Goal: Browse casually

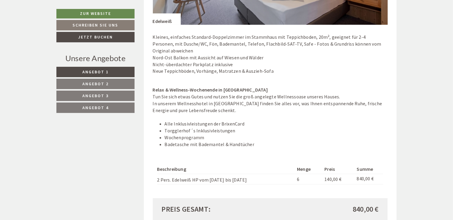
scroll to position [1133, 0]
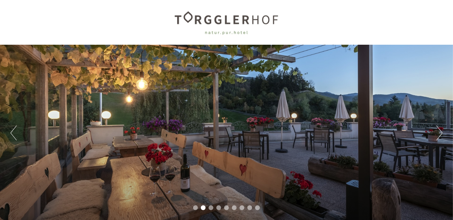
click at [14, 132] on button "Previous" at bounding box center [13, 133] width 6 height 15
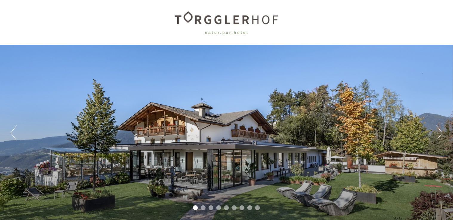
click at [14, 132] on button "Previous" at bounding box center [13, 133] width 6 height 15
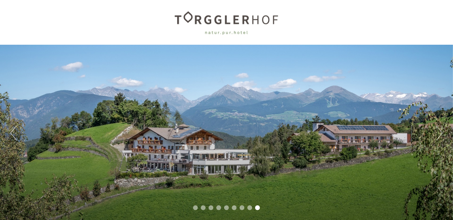
click at [14, 132] on button "Previous" at bounding box center [13, 133] width 6 height 15
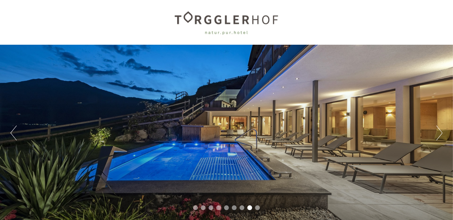
click at [14, 132] on button "Previous" at bounding box center [13, 133] width 6 height 15
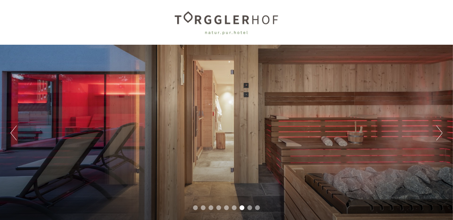
click at [14, 132] on button "Previous" at bounding box center [13, 133] width 6 height 15
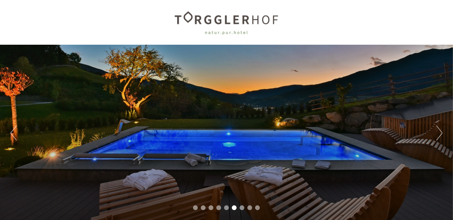
click at [18, 128] on div "Previous Next 1 2 3 4 5 6 7 8 9" at bounding box center [226, 133] width 453 height 177
click at [438, 133] on button "Next" at bounding box center [439, 133] width 6 height 15
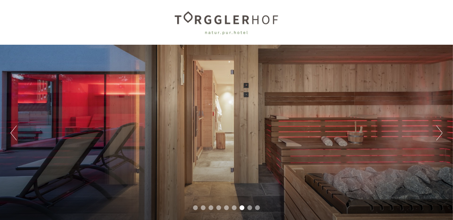
click at [438, 133] on button "Next" at bounding box center [439, 133] width 6 height 15
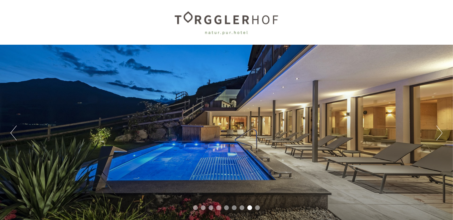
click at [438, 133] on button "Next" at bounding box center [439, 133] width 6 height 15
